Goal: Answer question/provide support: Share knowledge or assist other users

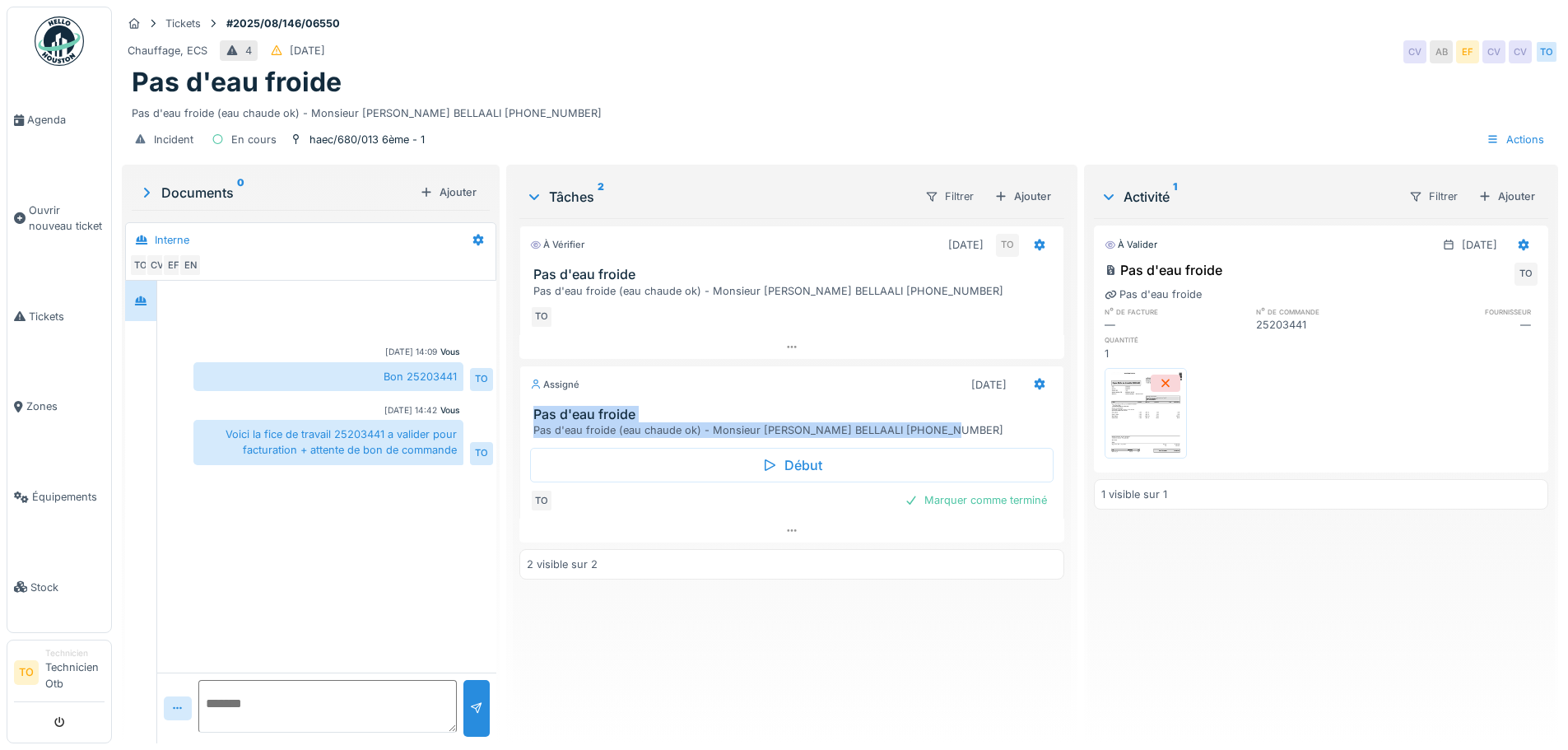
drag, startPoint x: 533, startPoint y: 416, endPoint x: 997, endPoint y: 435, distance: 464.4
click at [997, 435] on div "Pas d'eau froide Pas d'eau froide (eau chaude ok) - Monsieur [PERSON_NAME] [PHO…" at bounding box center [792, 422] width 543 height 32
copy div "Pas d'eau froide Pas d'eau froide (eau chaude ok) - Monsieur [PERSON_NAME] [PHO…"
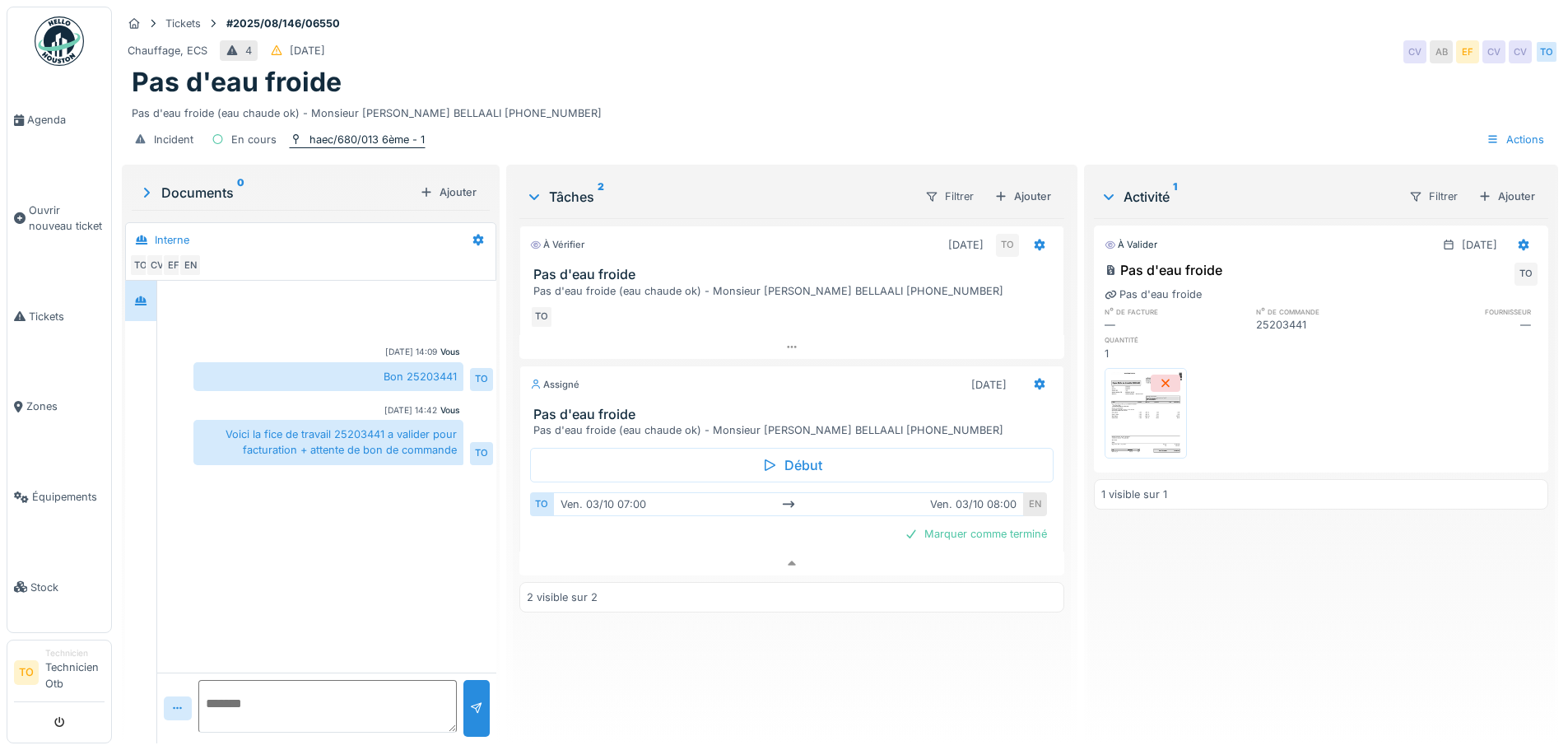
drag, startPoint x: 436, startPoint y: 122, endPoint x: 291, endPoint y: 122, distance: 145.0
click at [291, 122] on div "Incident En cours haec/680/013 6ème - 1 Actions" at bounding box center [839, 139] width 1436 height 37
drag, startPoint x: 362, startPoint y: 129, endPoint x: 321, endPoint y: 131, distance: 41.0
click at [321, 131] on div "Incident En cours haec/680/013 6ème - 1 Actions" at bounding box center [839, 139] width 1436 height 37
drag, startPoint x: 284, startPoint y: 116, endPoint x: 343, endPoint y: 132, distance: 61.1
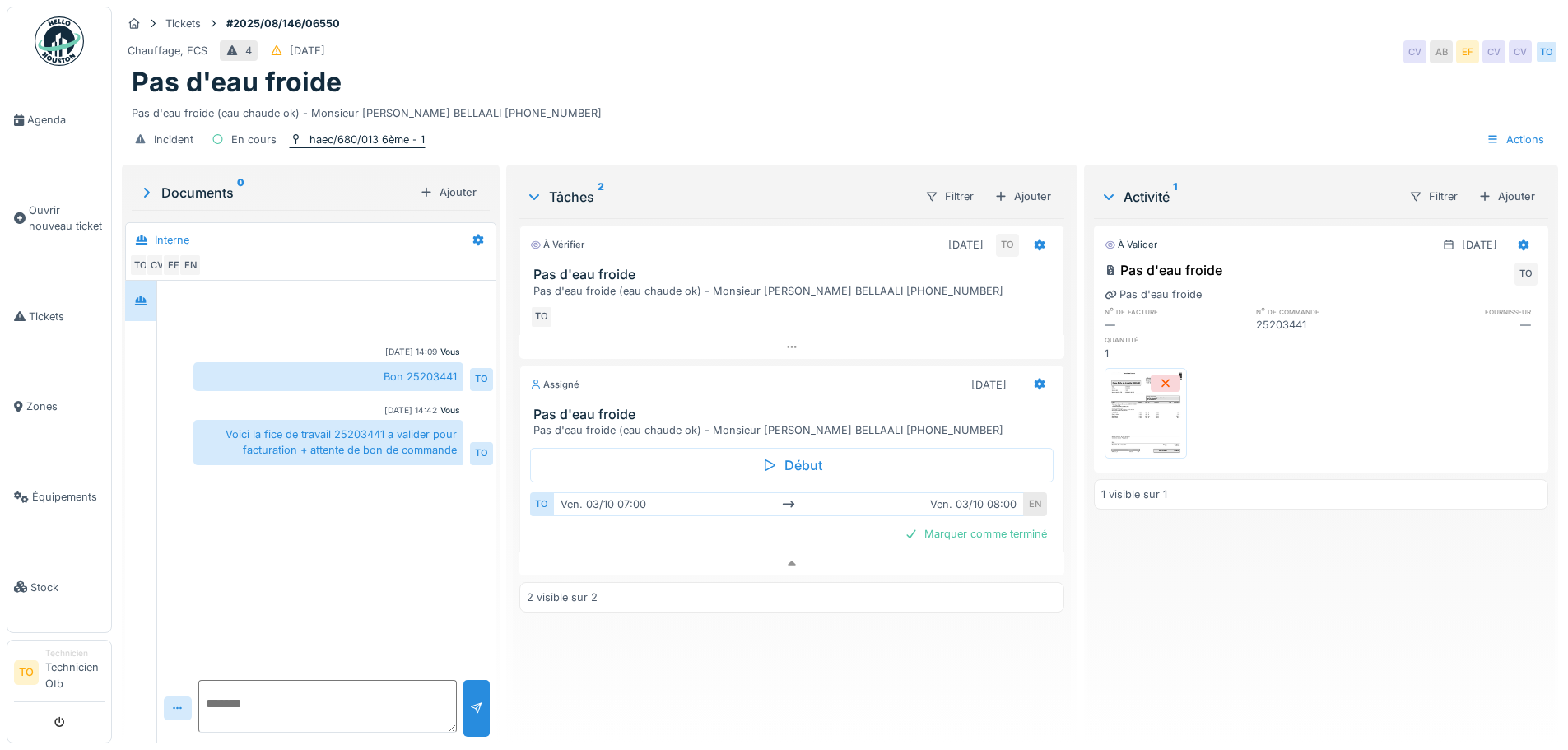
click at [343, 132] on div "Incident En cours haec/680/013 6ème - 1" at bounding box center [277, 140] width 298 height 23
drag, startPoint x: 227, startPoint y: 10, endPoint x: 285, endPoint y: 16, distance: 58.3
click at [373, 15] on div "Tickets #2025/08/146/06550" at bounding box center [839, 23] width 1436 height 21
copy strong "#2025/08/146/06550"
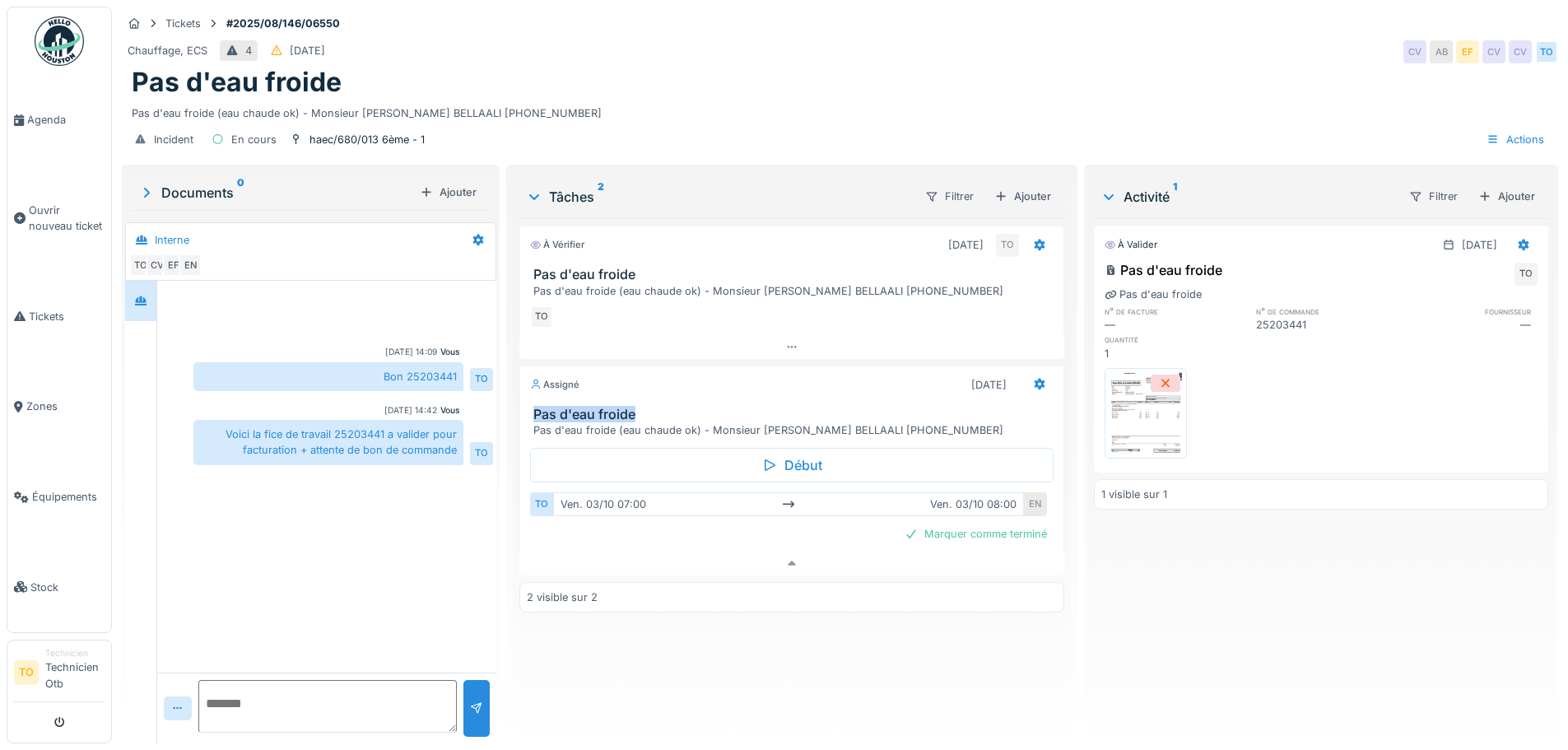
drag, startPoint x: 528, startPoint y: 417, endPoint x: 656, endPoint y: 411, distance: 128.1
click at [674, 420] on div "Pas d'eau froide Pas d'eau froide (eau chaude ok) - Monsieur [PERSON_NAME] [PHO…" at bounding box center [792, 422] width 543 height 32
copy h3 "Pas d'eau froide"
click at [296, 709] on textarea at bounding box center [327, 706] width 259 height 52
type textarea "**********"
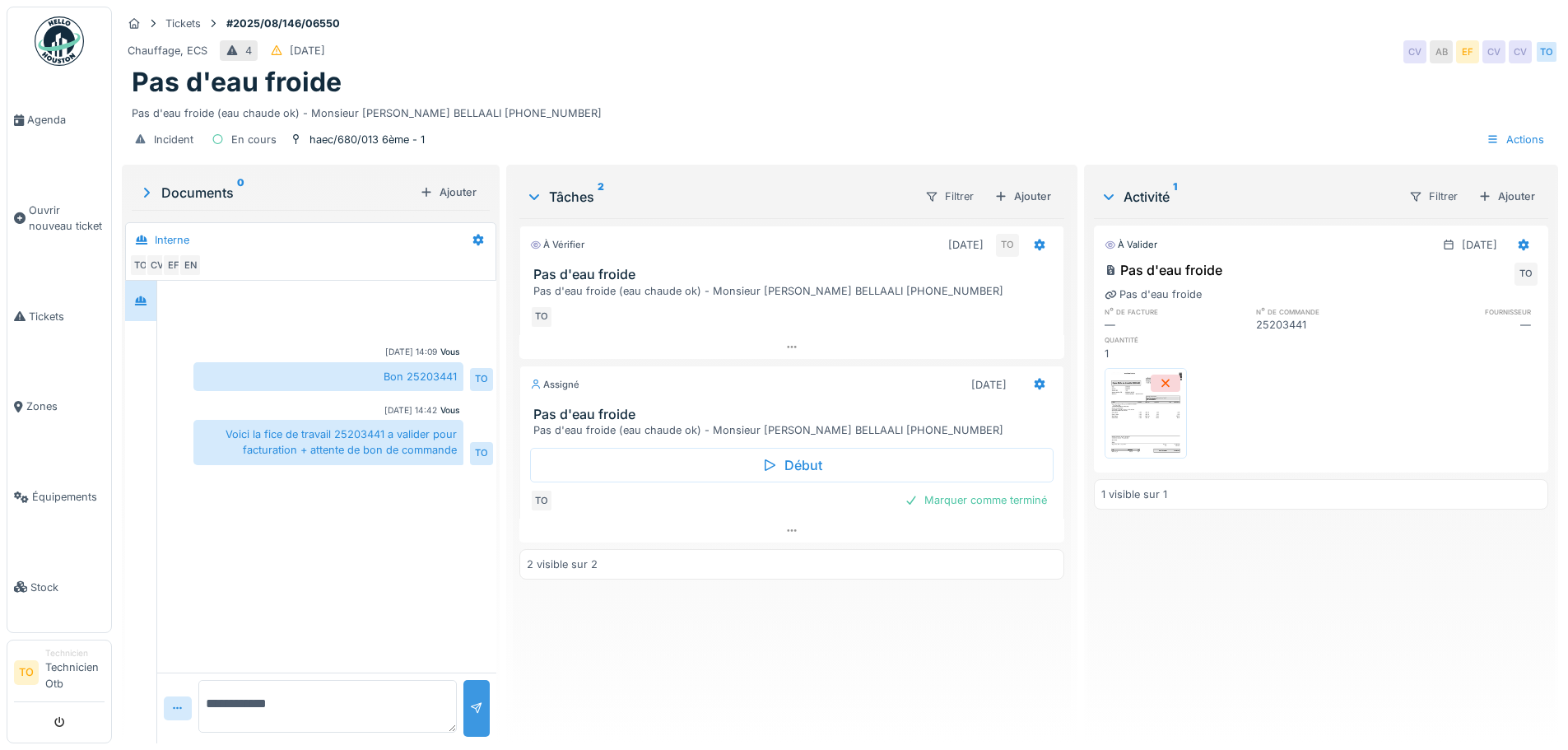
click at [472, 692] on div at bounding box center [476, 708] width 26 height 57
